Goal: Transaction & Acquisition: Book appointment/travel/reservation

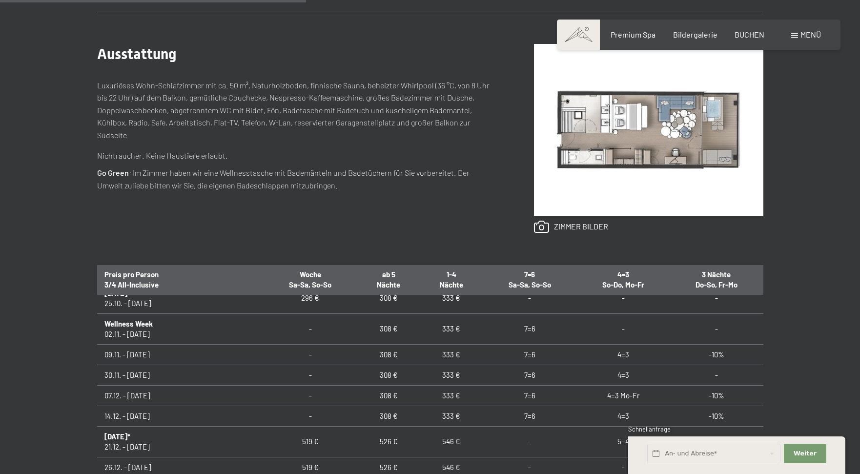
scroll to position [49, 0]
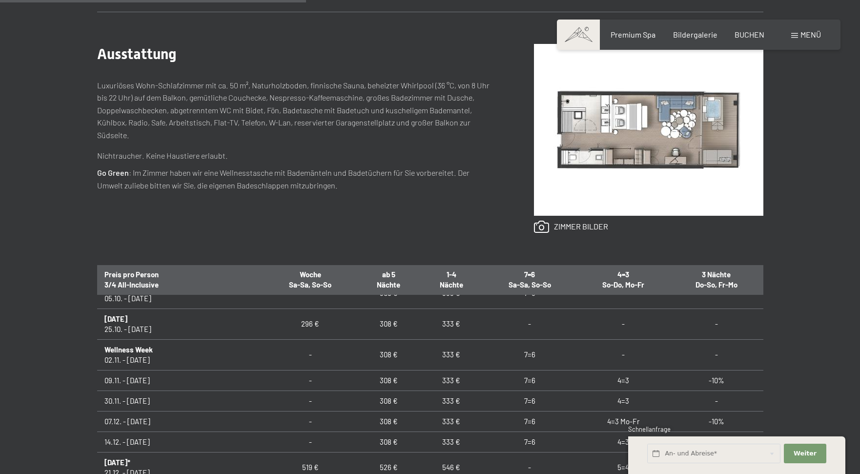
click at [746, 40] on div "Buchen Anfragen Premium Spa Bildergalerie BUCHEN Menü DE IT EN Gutschein Bilder…" at bounding box center [699, 34] width 245 height 11
click at [747, 35] on span "BUCHEN" at bounding box center [750, 32] width 30 height 9
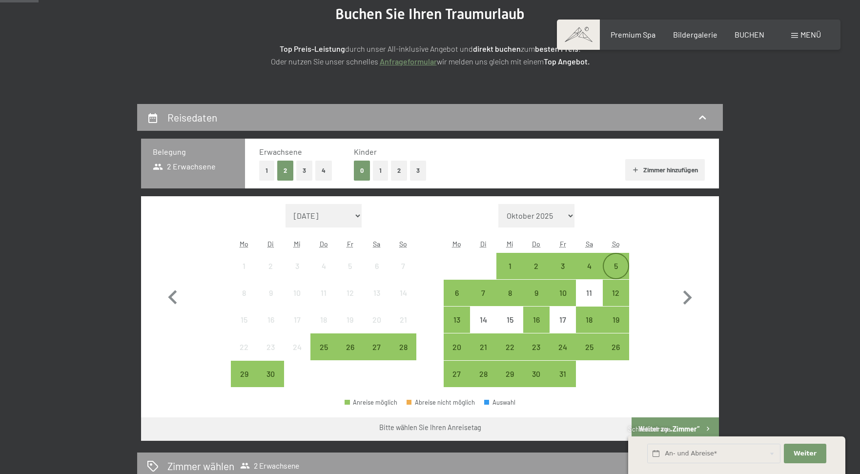
scroll to position [146, 0]
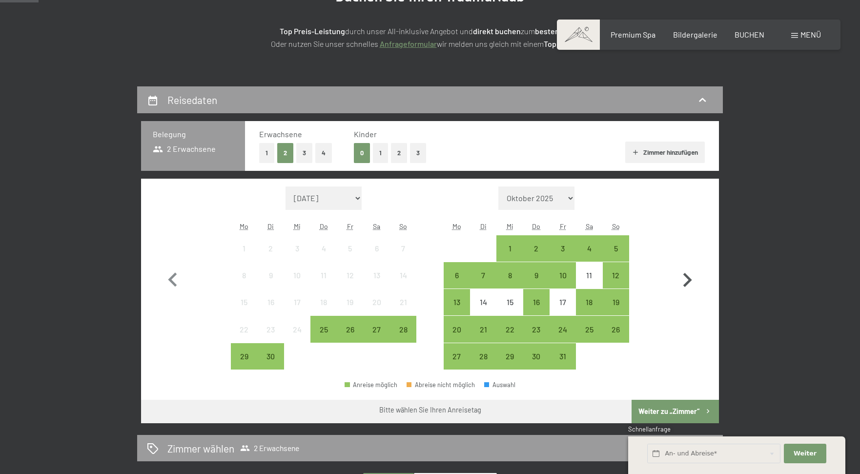
click at [686, 274] on icon "button" at bounding box center [688, 280] width 9 height 14
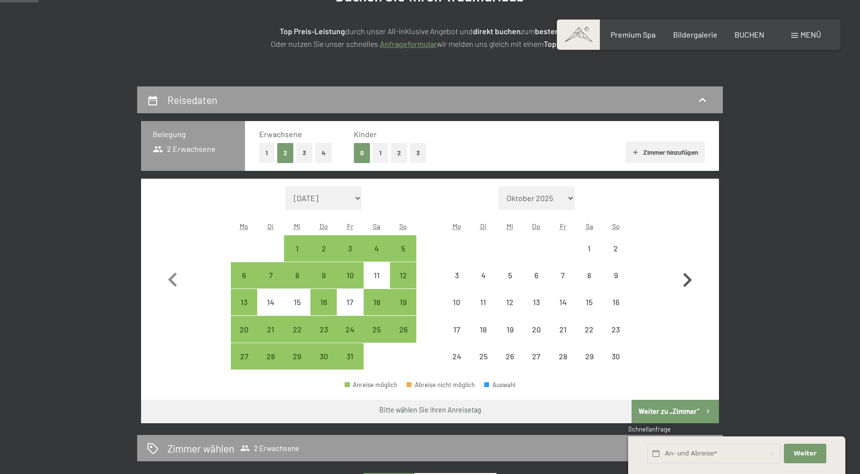
select select "[DATE]"
click at [686, 274] on icon "button" at bounding box center [688, 280] width 9 height 14
select select "[DATE]"
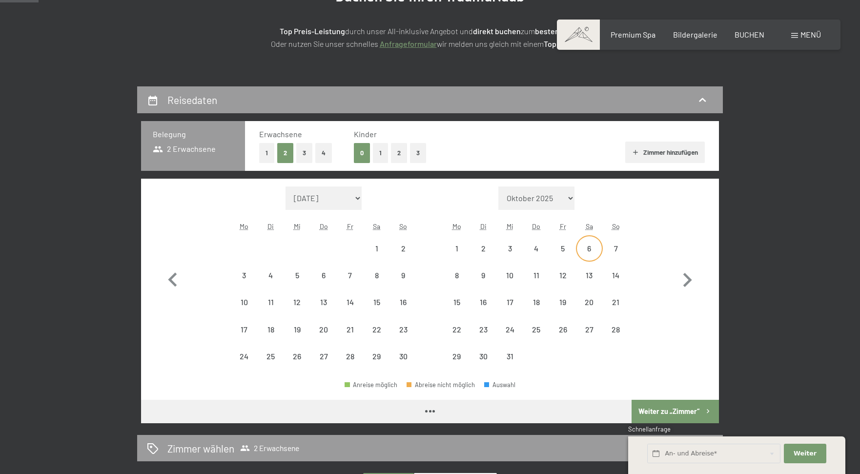
select select "[DATE]"
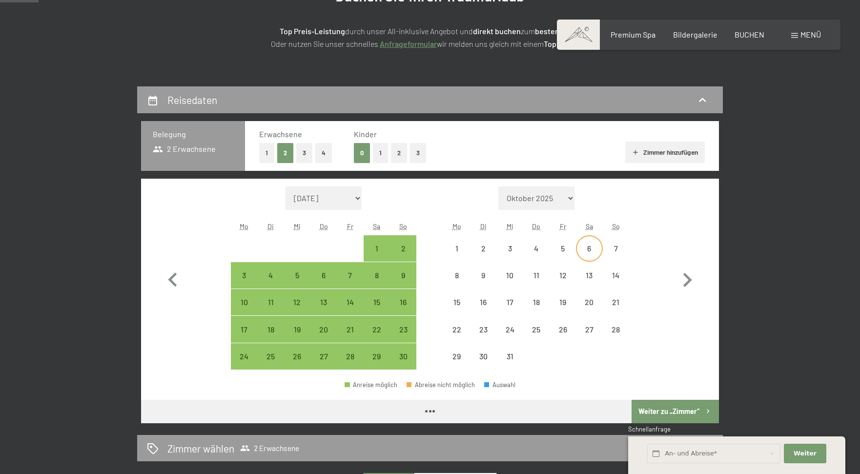
select select "[DATE]"
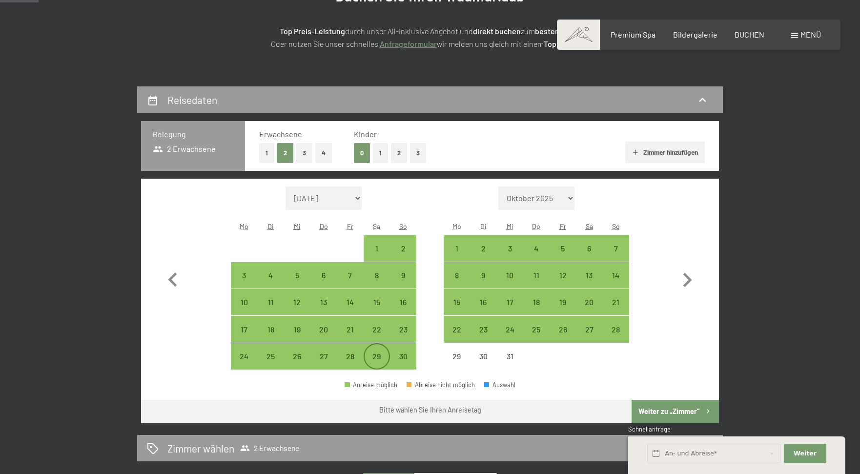
click at [383, 359] on div "29" at bounding box center [377, 365] width 24 height 24
select select "[DATE]"
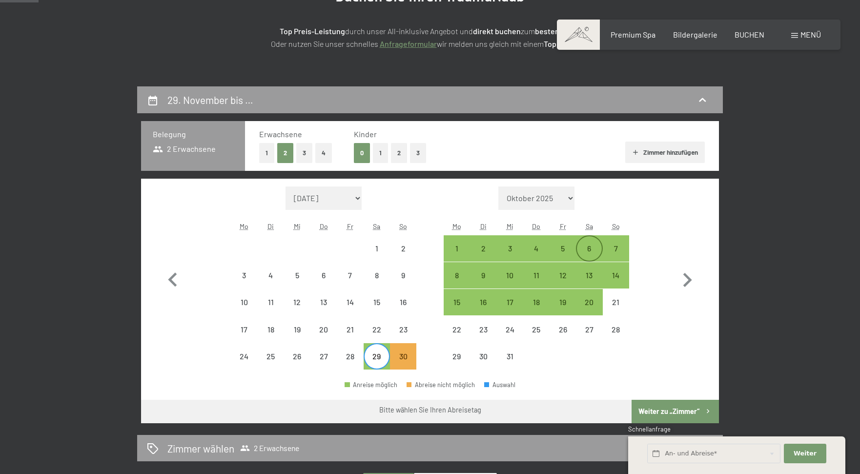
click at [592, 244] on div "6" at bounding box center [589, 248] width 24 height 24
select select "[DATE]"
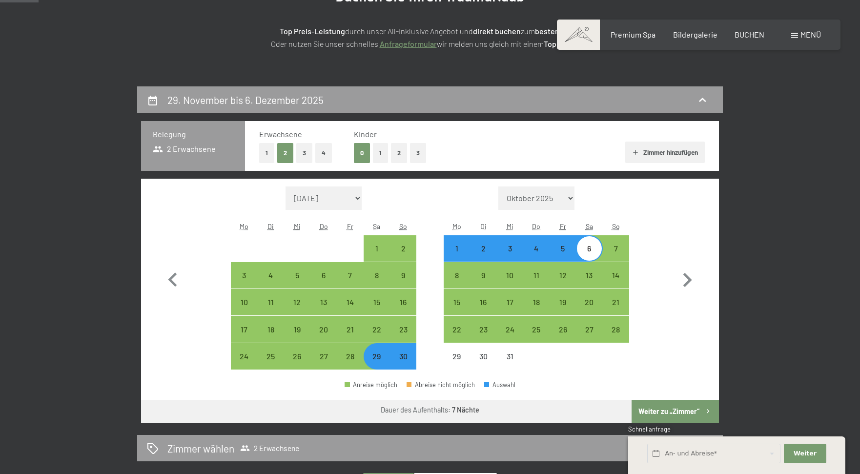
click at [677, 414] on button "Weiter zu „Zimmer“" at bounding box center [675, 411] width 87 height 23
select select "[DATE]"
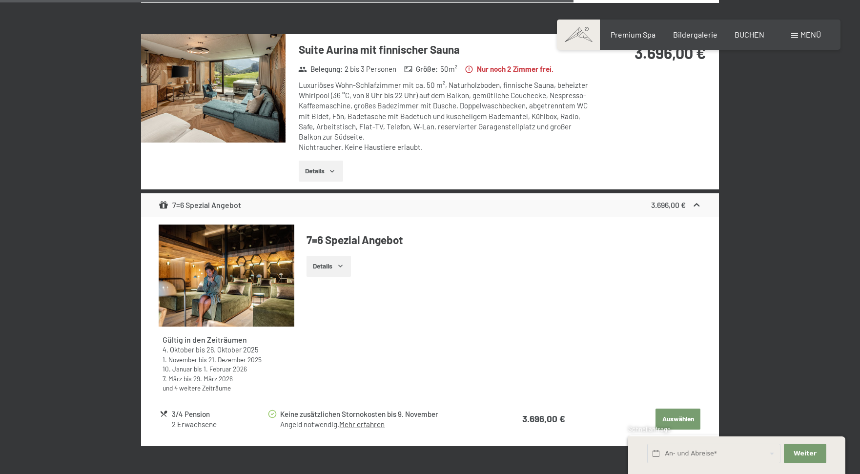
scroll to position [2528, 0]
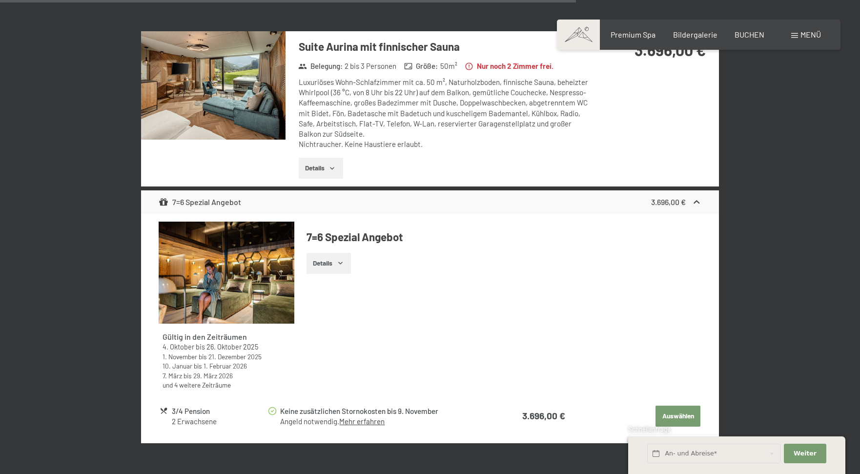
click at [340, 268] on span "Einwilligung Marketing*" at bounding box center [376, 266] width 81 height 10
click at [332, 268] on input "Einwilligung Marketing*" at bounding box center [327, 266] width 10 height 10
checkbox input "false"
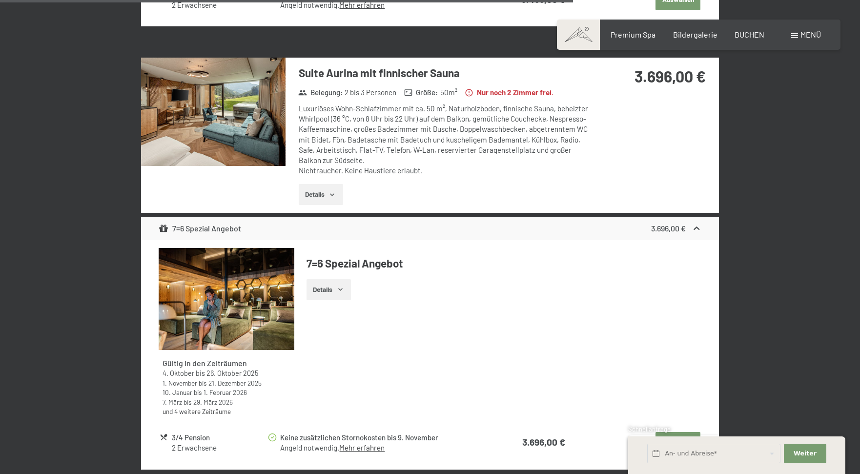
scroll to position [2479, 0]
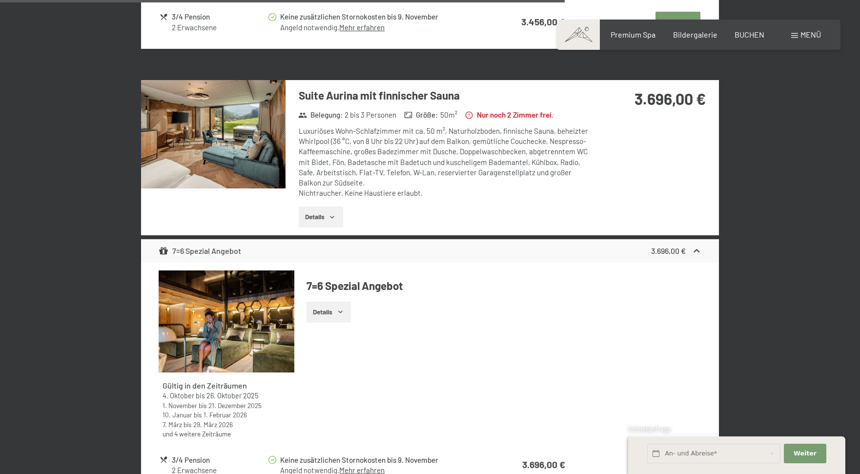
click at [270, 163] on img at bounding box center [213, 134] width 145 height 108
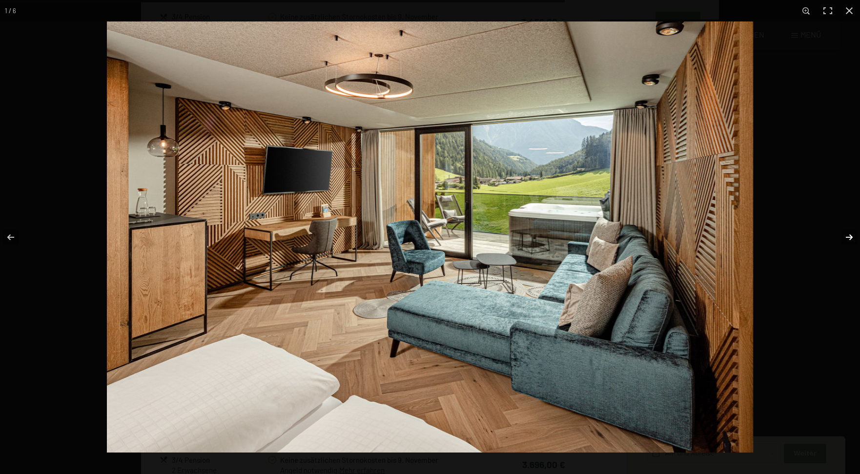
click at [848, 240] on button "button" at bounding box center [843, 237] width 34 height 49
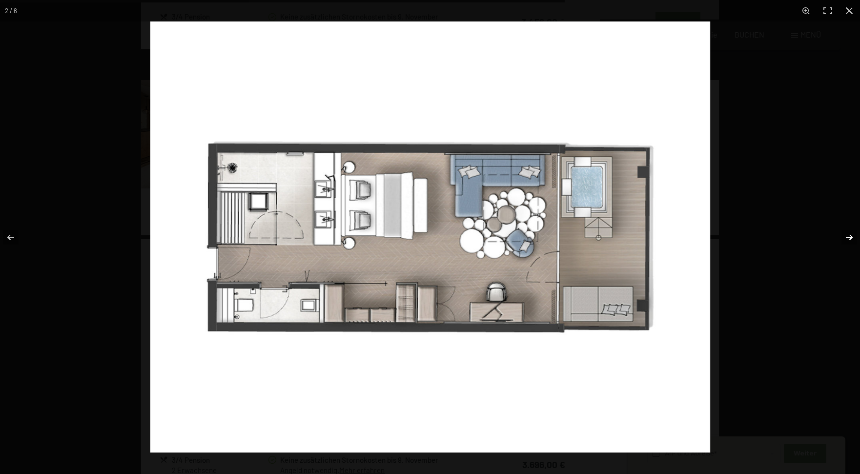
click at [848, 240] on button "button" at bounding box center [843, 237] width 34 height 49
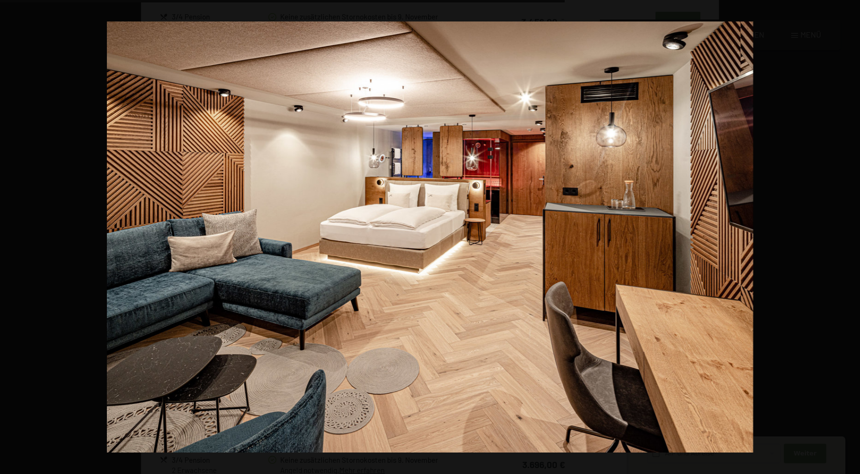
click at [848, 240] on button "button" at bounding box center [843, 237] width 34 height 49
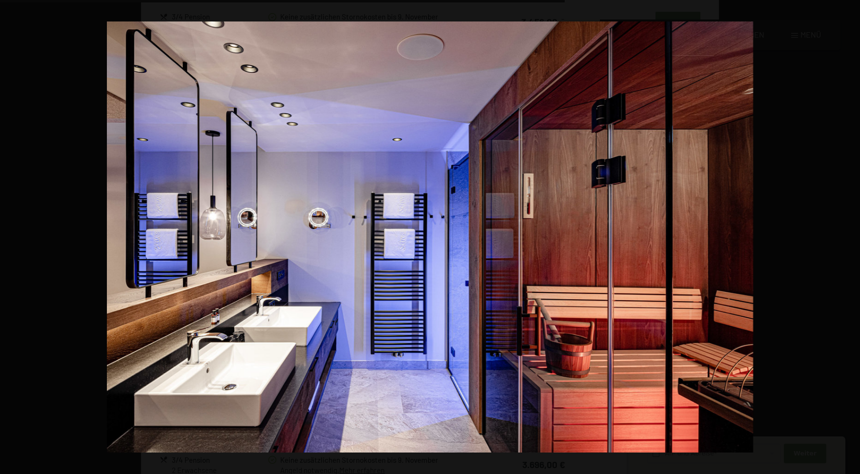
click at [848, 240] on button "button" at bounding box center [843, 237] width 34 height 49
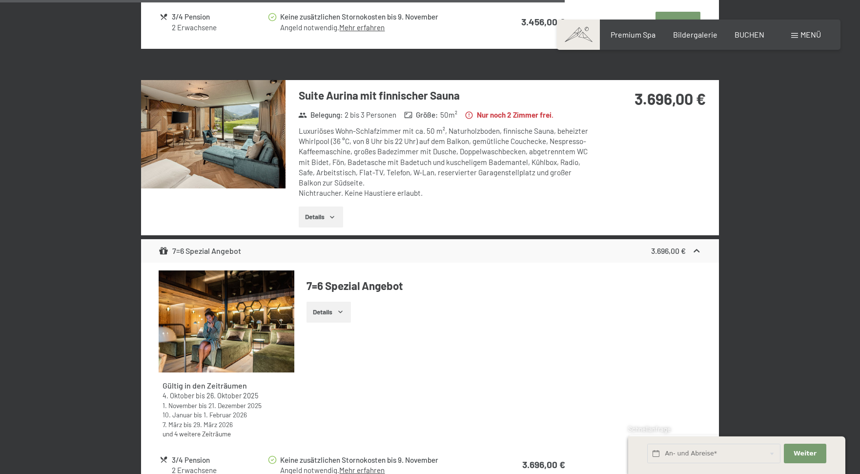
click at [0, 0] on button "button" at bounding box center [0, 0] width 0 height 0
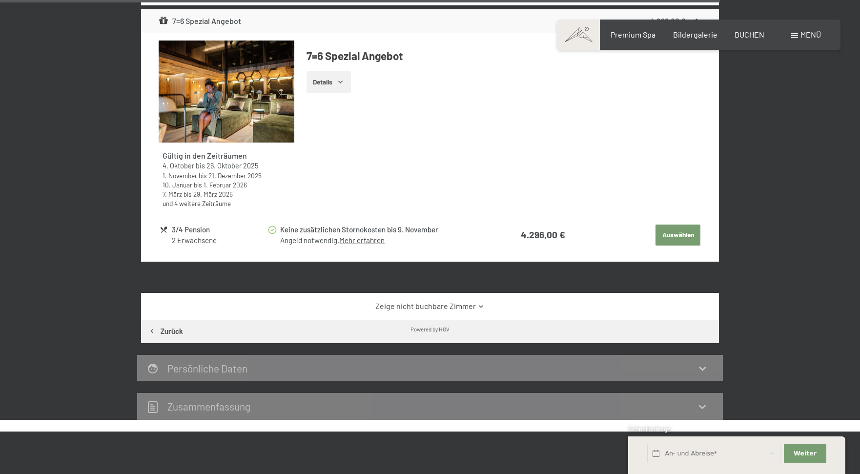
scroll to position [3114, 0]
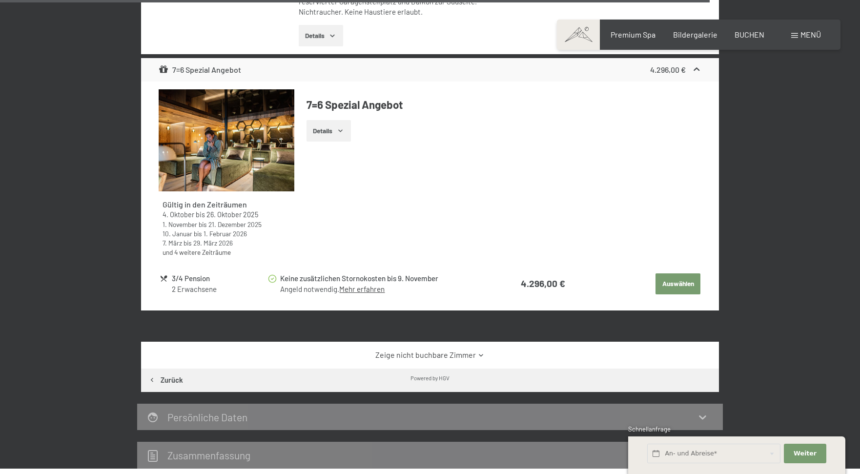
click at [476, 359] on link "Zeige nicht buchbare Zimmer" at bounding box center [430, 355] width 543 height 11
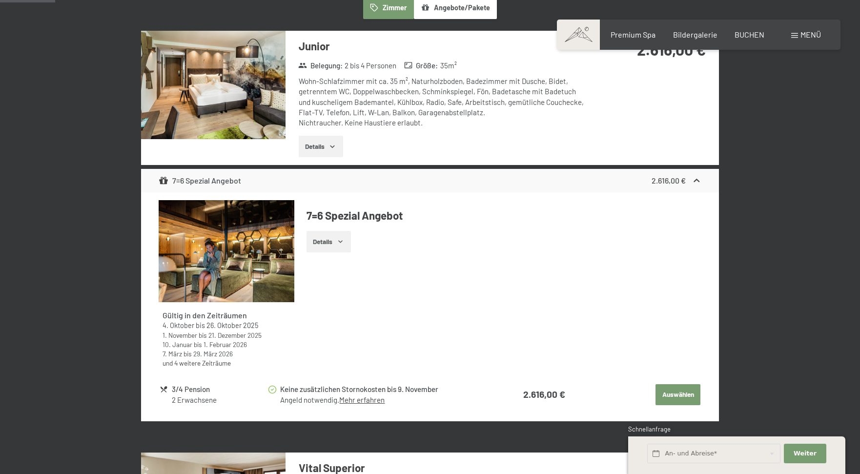
scroll to position [305, 0]
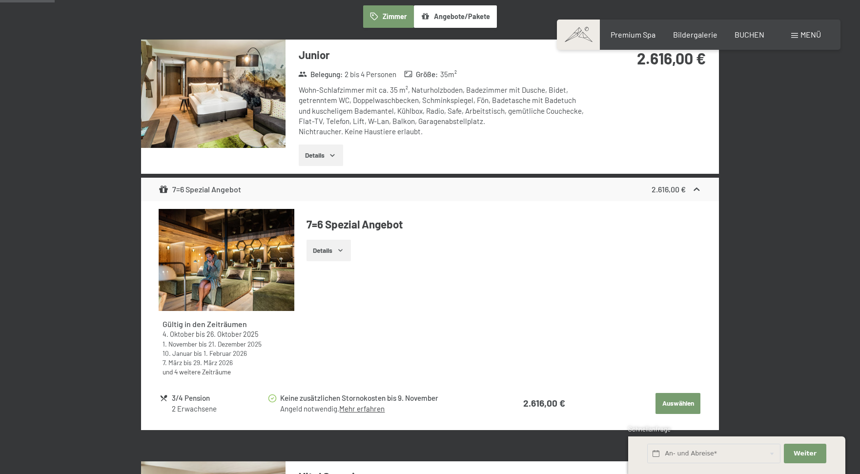
click at [261, 95] on img at bounding box center [213, 94] width 145 height 108
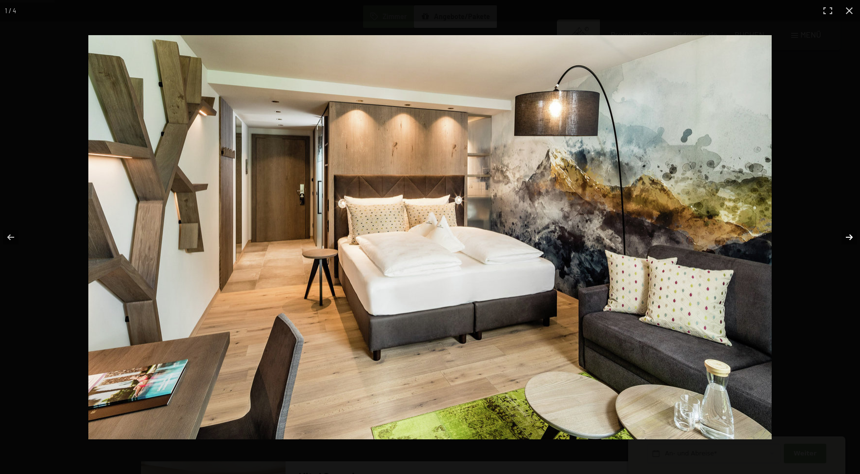
click at [846, 234] on button "button" at bounding box center [843, 237] width 34 height 49
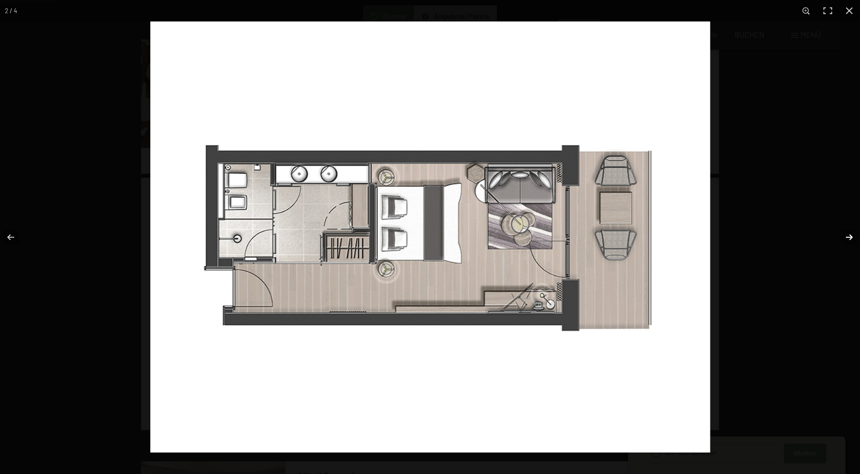
click at [846, 234] on button "button" at bounding box center [843, 237] width 34 height 49
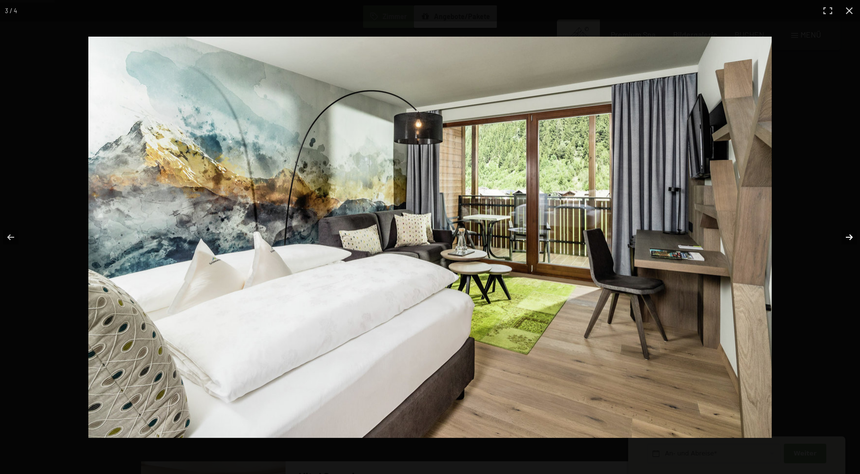
click at [846, 234] on button "button" at bounding box center [843, 237] width 34 height 49
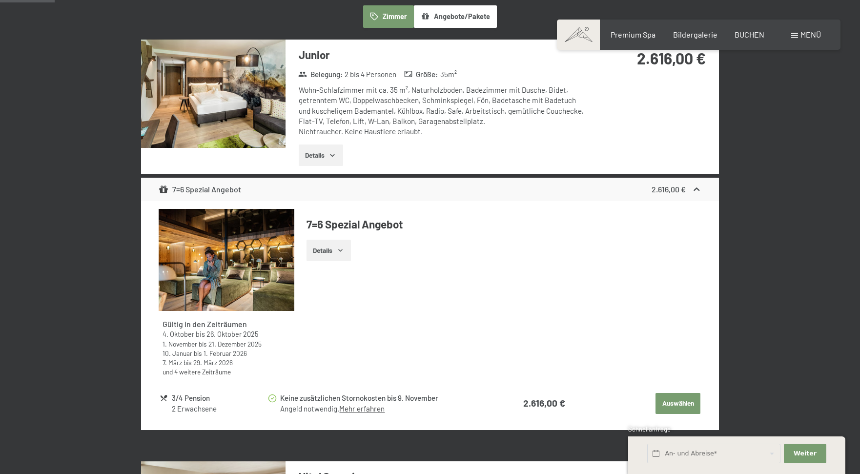
click at [0, 0] on button "button" at bounding box center [0, 0] width 0 height 0
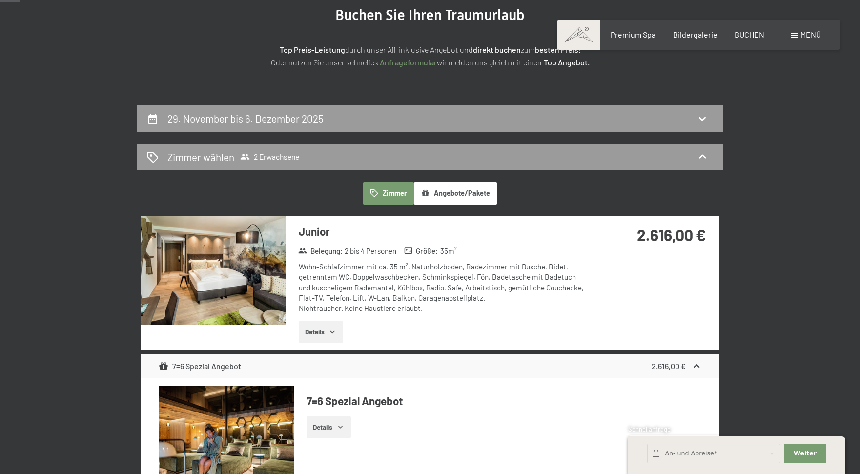
scroll to position [109, 0]
